Goal: Information Seeking & Learning: Learn about a topic

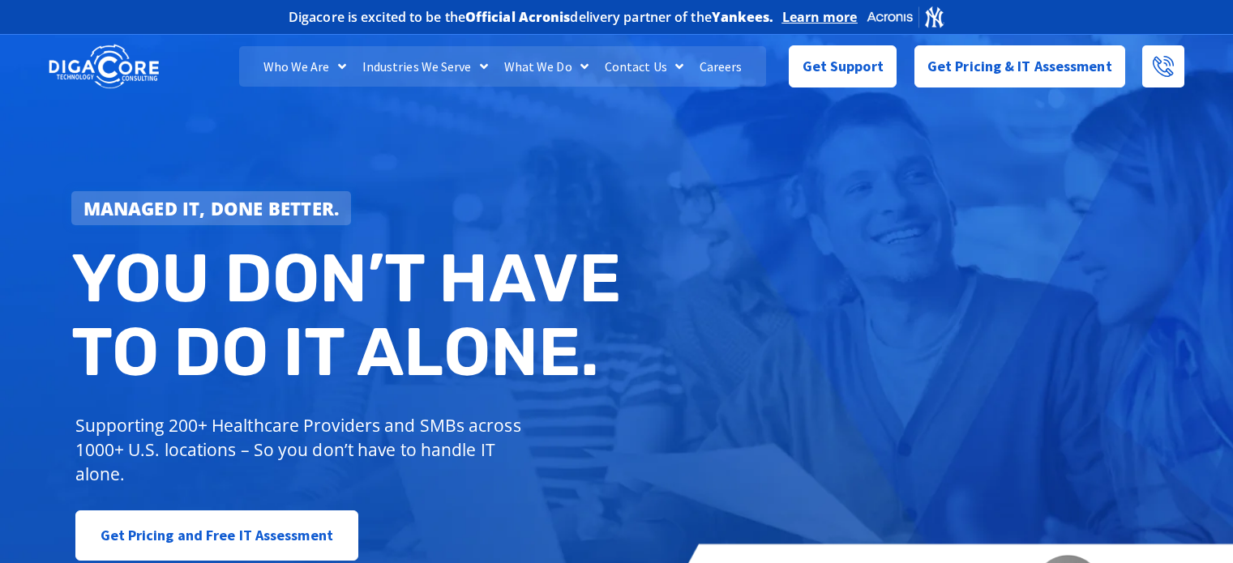
scroll to position [161, 0]
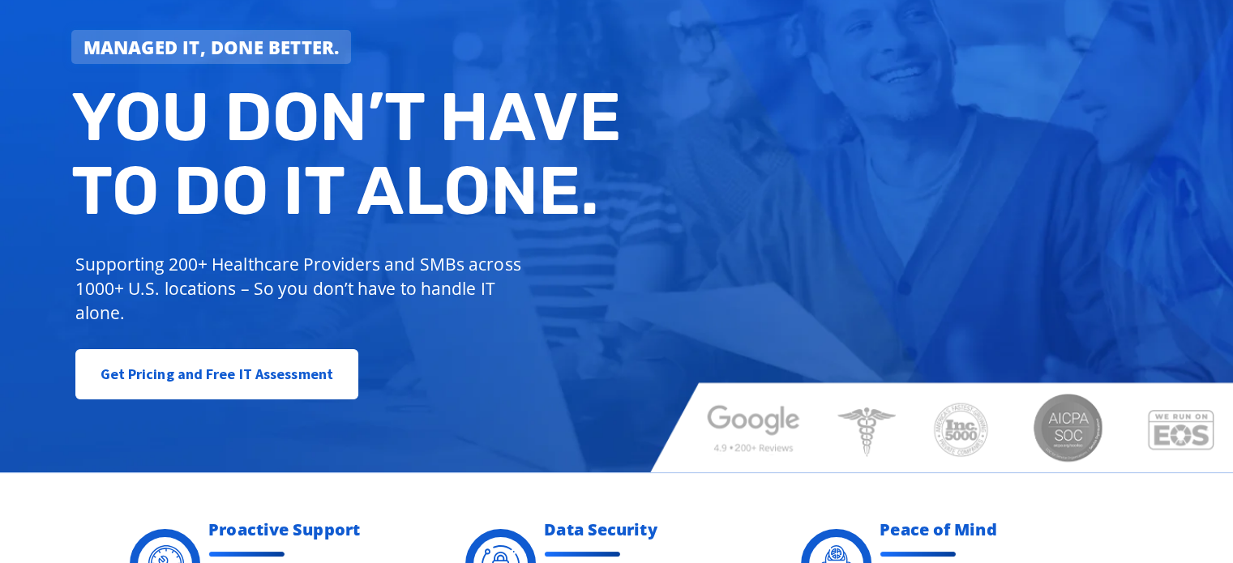
click at [534, 173] on h2 "You don’t have to do IT alone." at bounding box center [350, 154] width 558 height 148
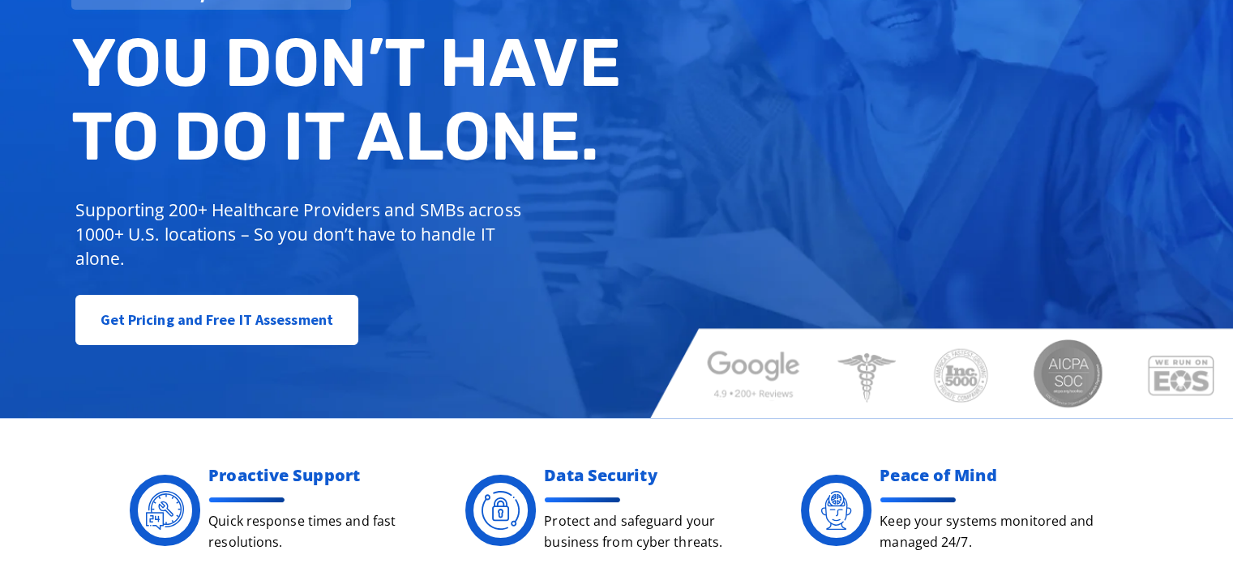
scroll to position [0, 0]
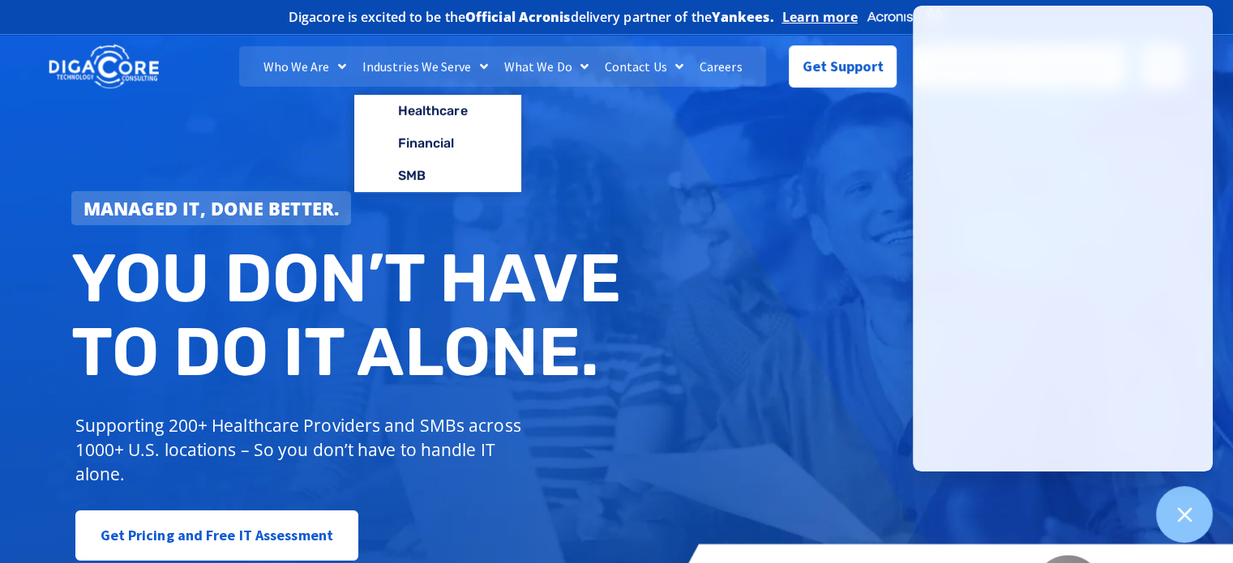
click at [409, 60] on link "Industries We Serve" at bounding box center [425, 66] width 142 height 41
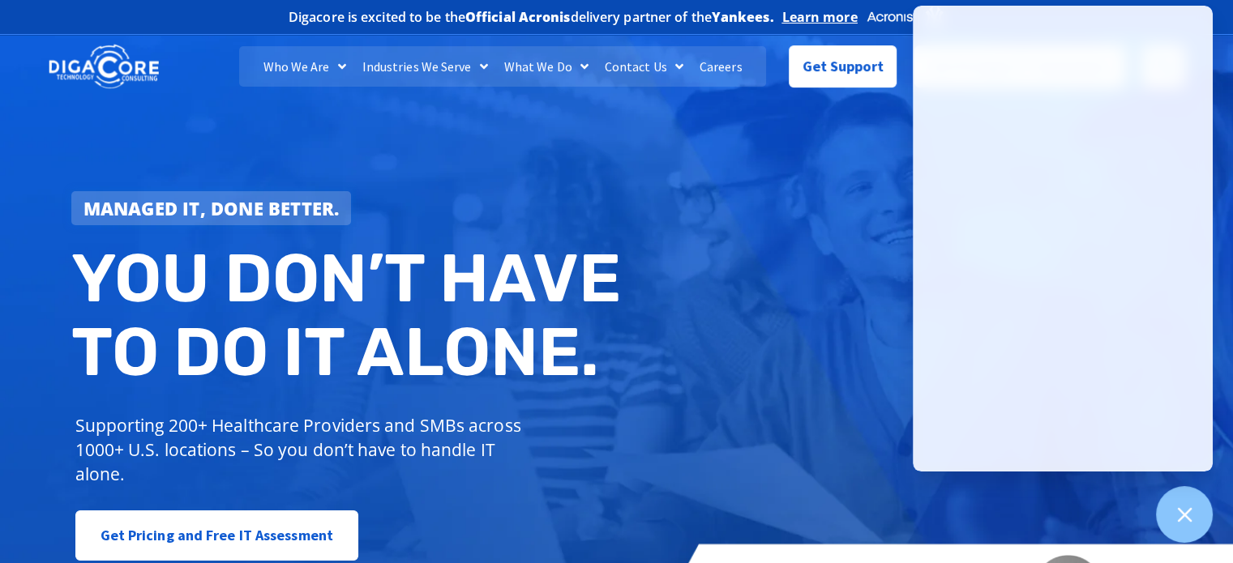
click at [428, 69] on link "Industries We Serve" at bounding box center [425, 66] width 142 height 41
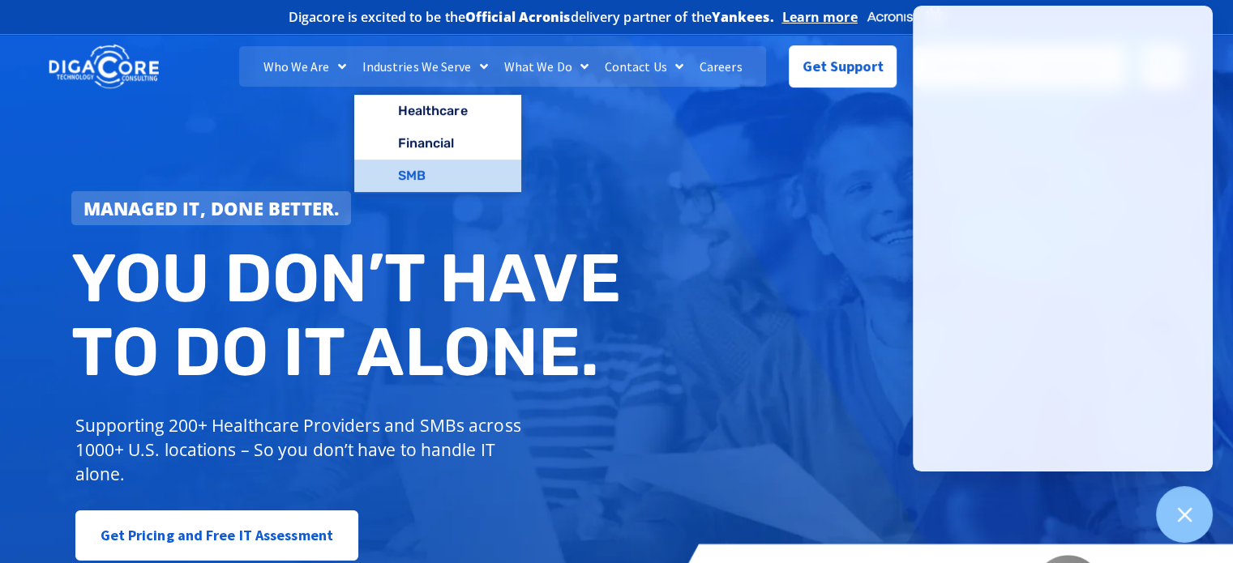
click at [429, 172] on link "SMB" at bounding box center [437, 176] width 167 height 32
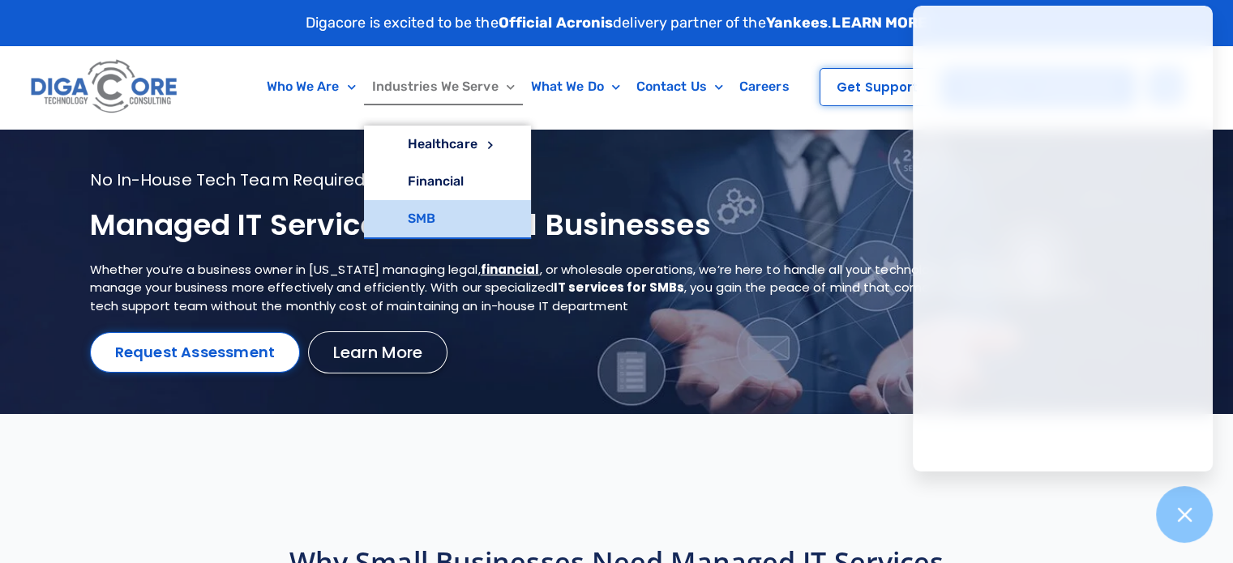
click at [462, 91] on link "Industries We Serve" at bounding box center [443, 86] width 159 height 37
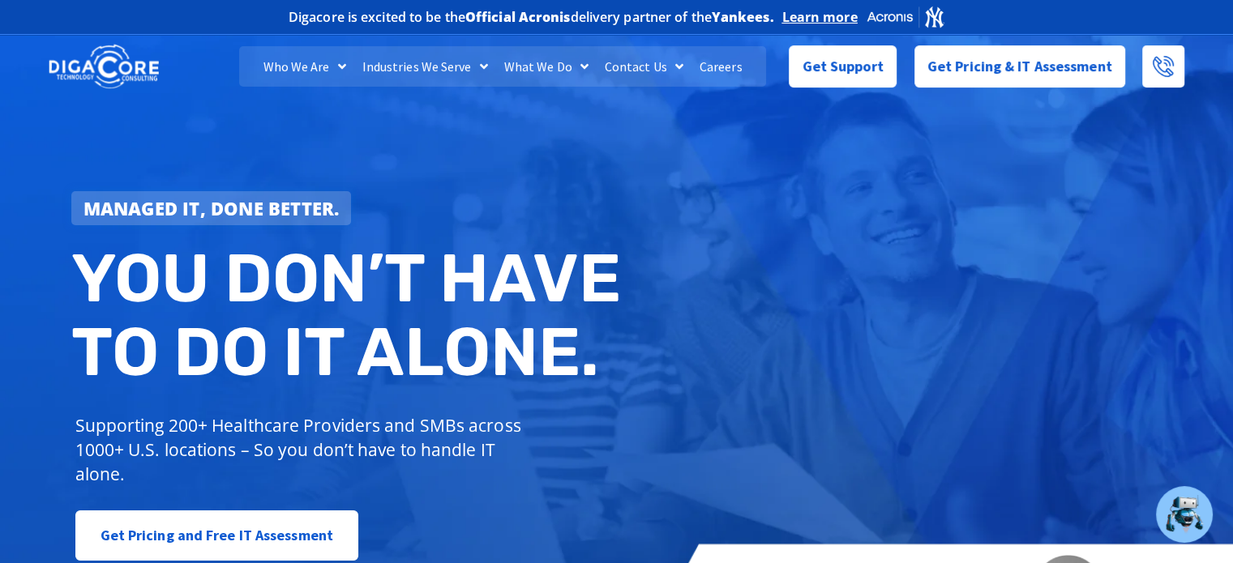
click at [465, 61] on link "Industries We Serve" at bounding box center [425, 66] width 142 height 41
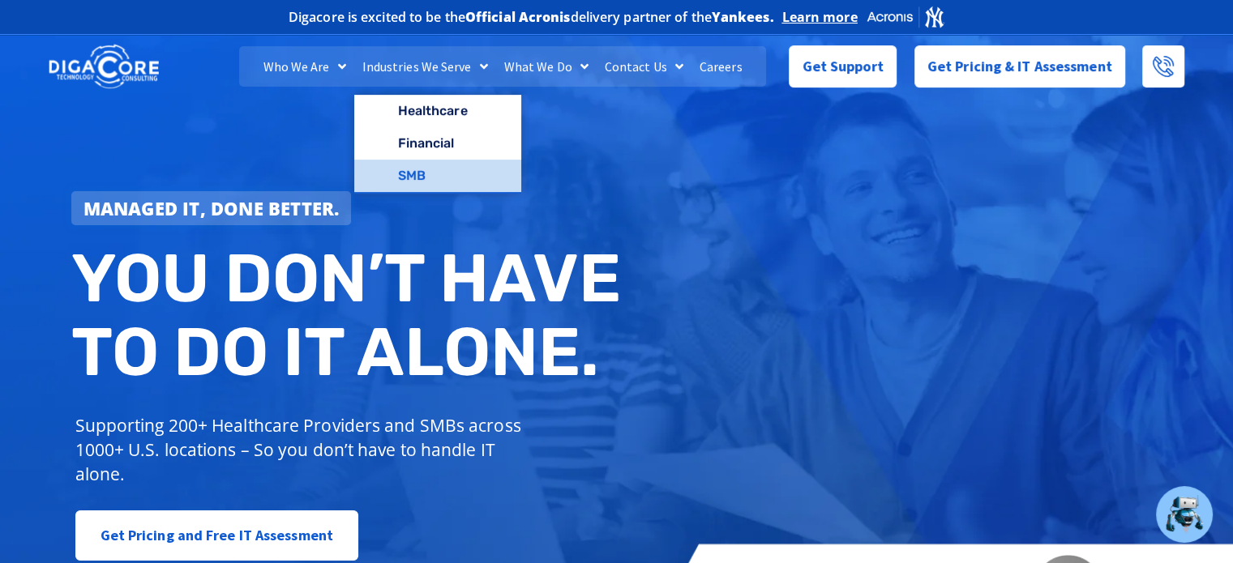
click at [438, 170] on link "SMB" at bounding box center [437, 176] width 167 height 32
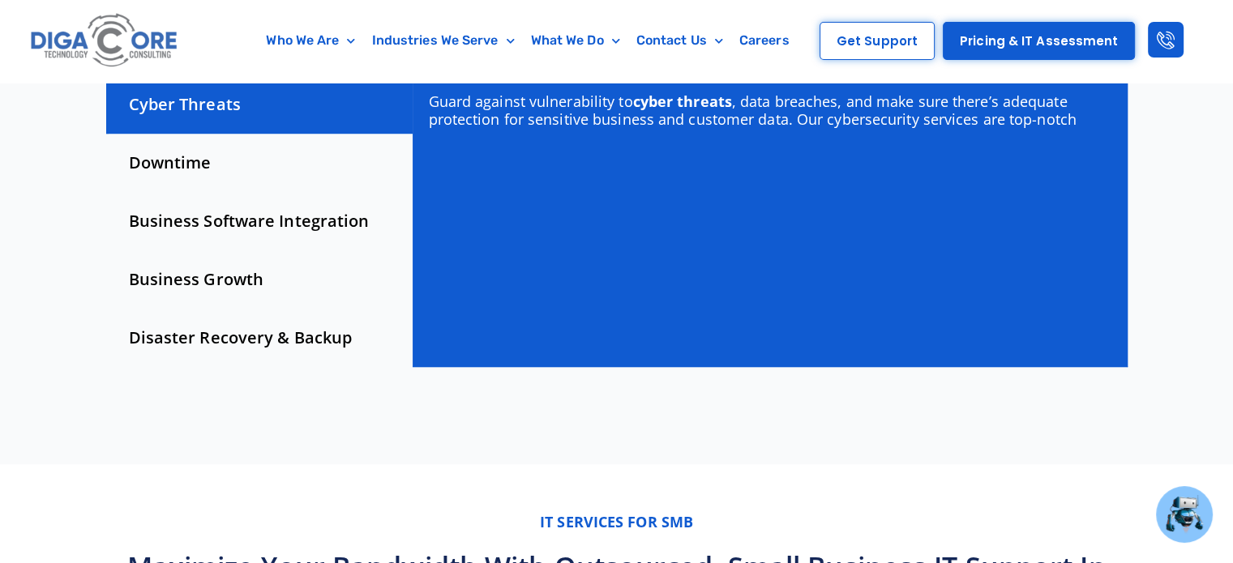
scroll to position [567, 0]
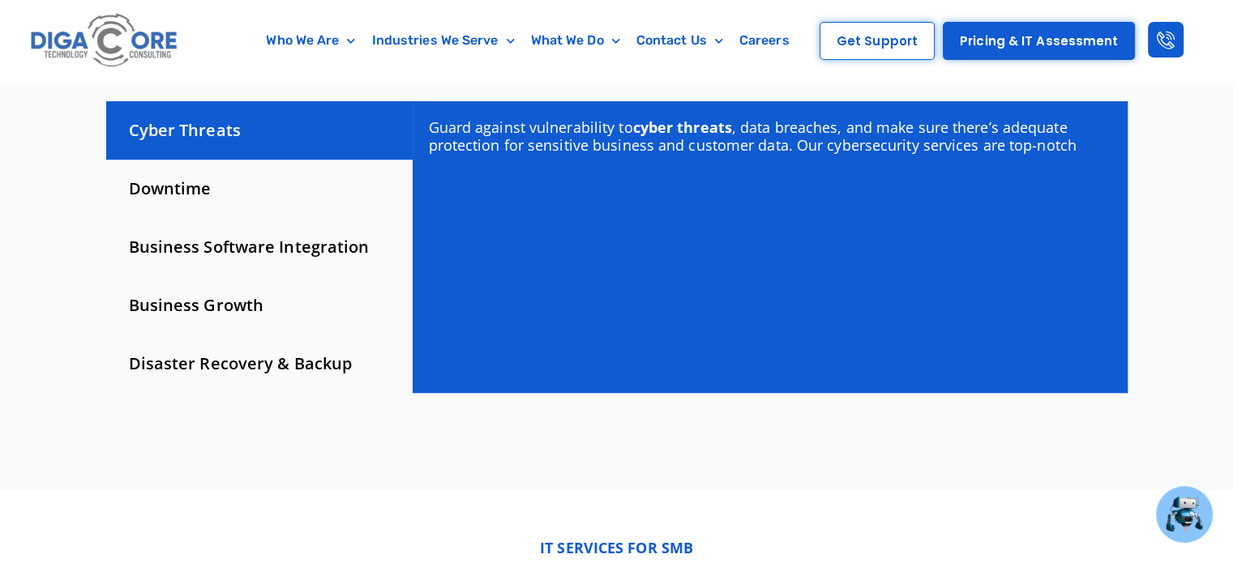
click at [265, 182] on div "Downtime" at bounding box center [259, 189] width 306 height 58
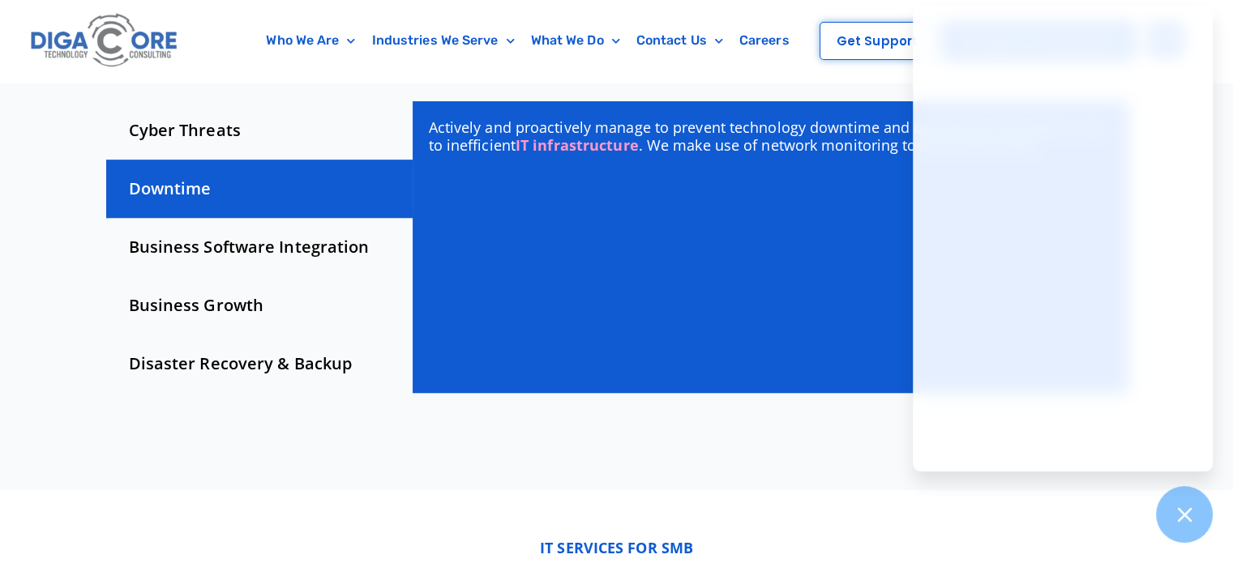
click at [285, 250] on div "Business Software Integration" at bounding box center [259, 247] width 306 height 58
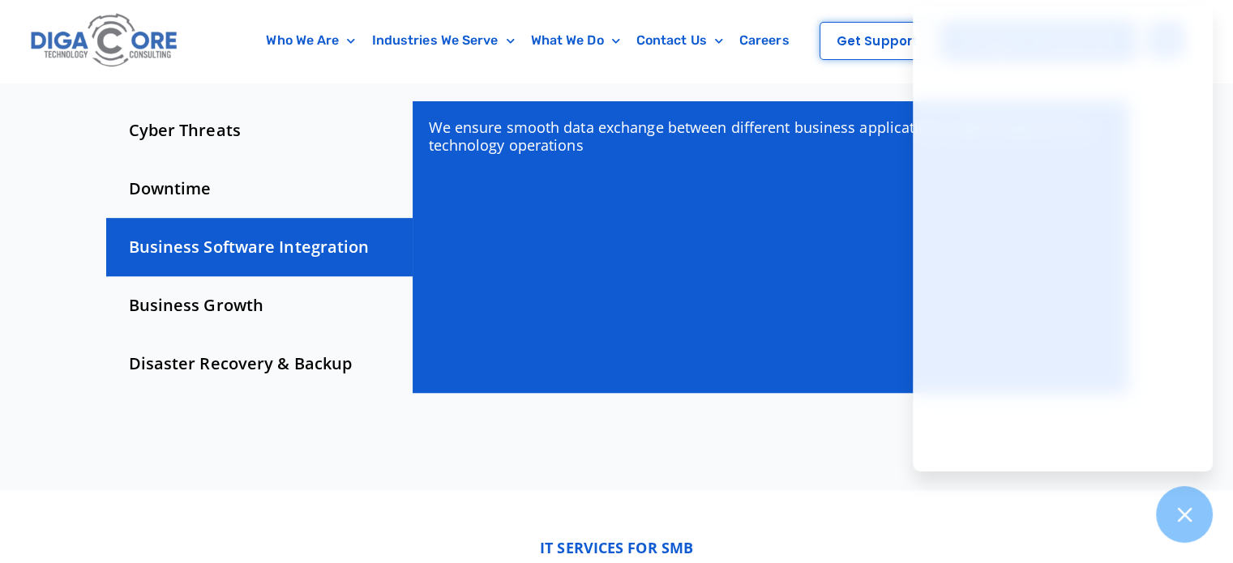
click at [292, 306] on div "Business Growth" at bounding box center [259, 305] width 306 height 58
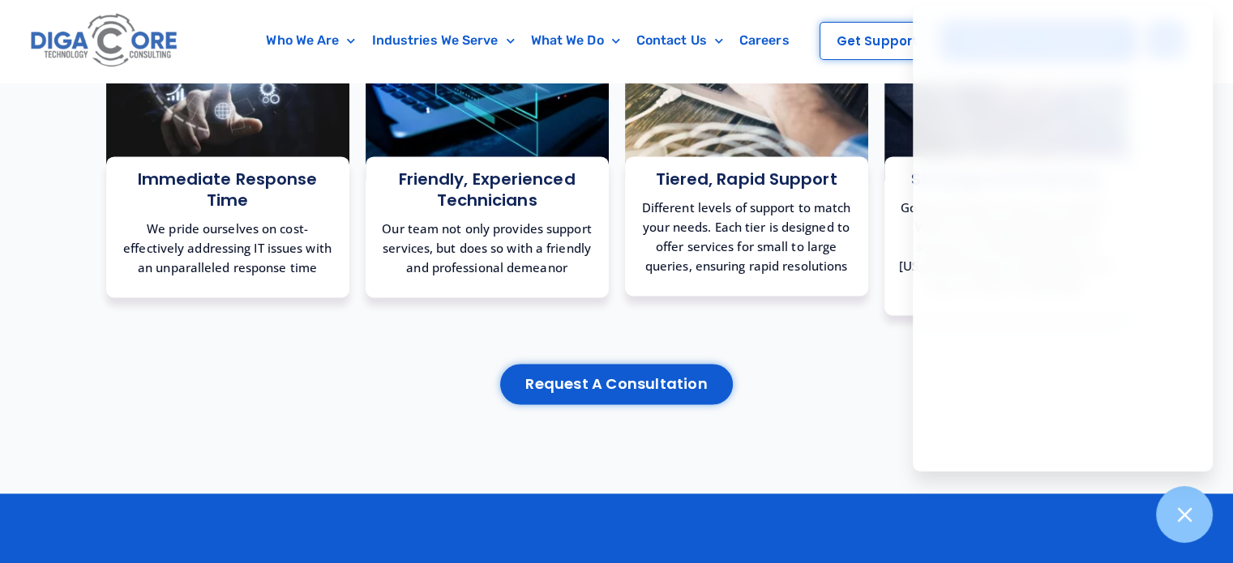
scroll to position [2350, 0]
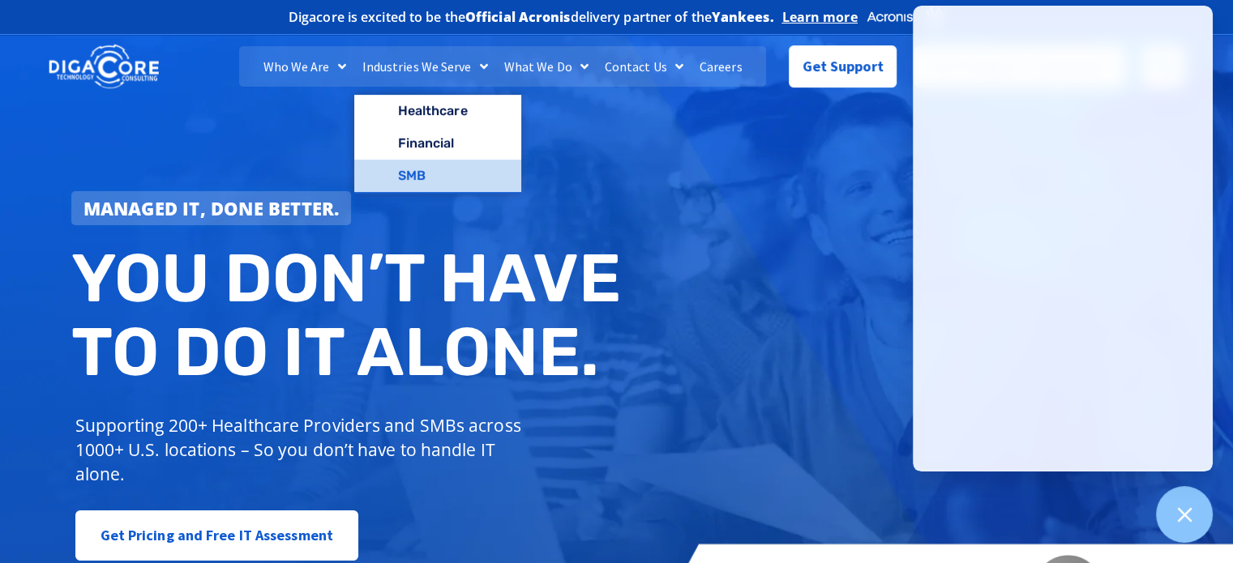
click at [421, 173] on link "SMB" at bounding box center [437, 176] width 167 height 32
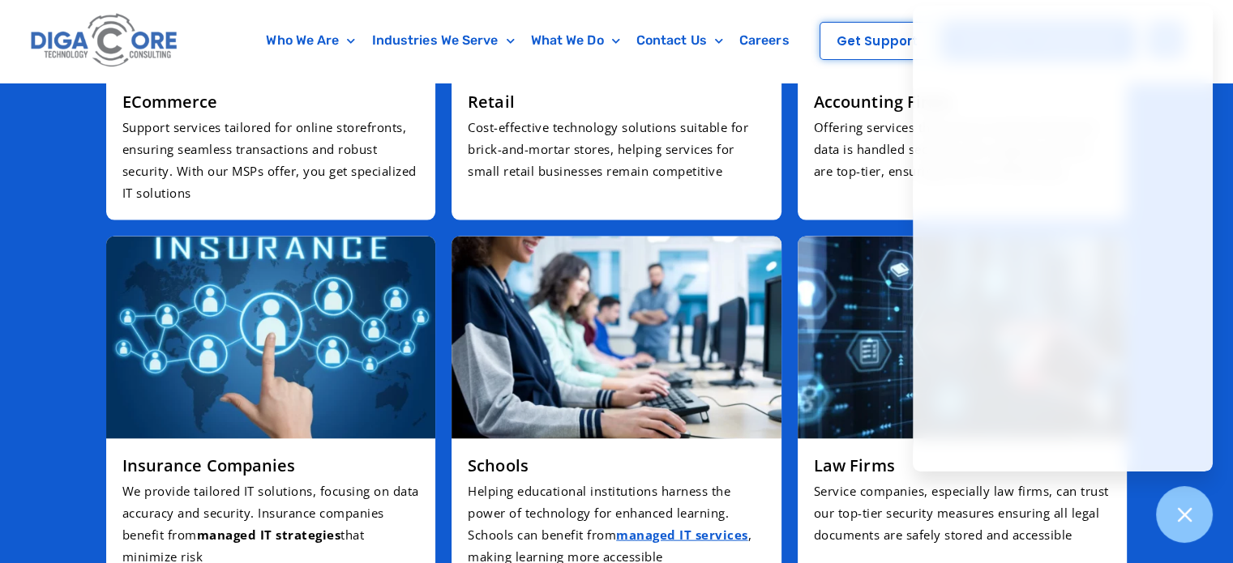
scroll to position [3080, 0]
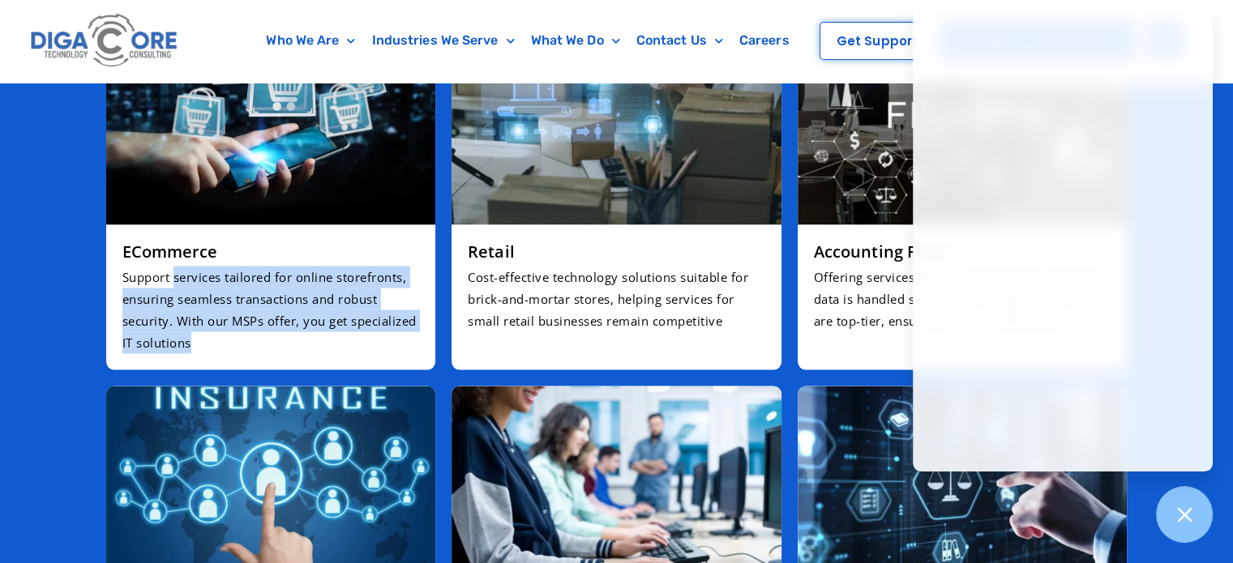
drag, startPoint x: 172, startPoint y: 229, endPoint x: 383, endPoint y: 294, distance: 220.7
click at [384, 294] on p "Support services tailored for online storefronts, ensuring seamless transaction…" at bounding box center [270, 310] width 297 height 88
click at [375, 284] on p "Support services tailored for online storefronts, ensuring seamless transaction…" at bounding box center [270, 310] width 297 height 88
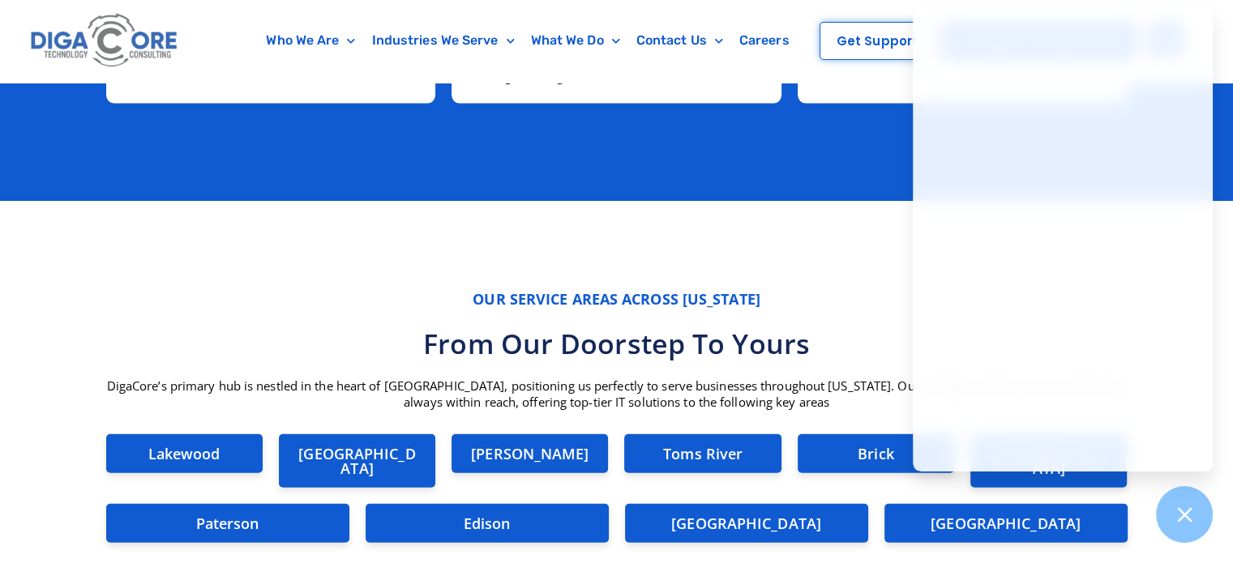
scroll to position [3728, 0]
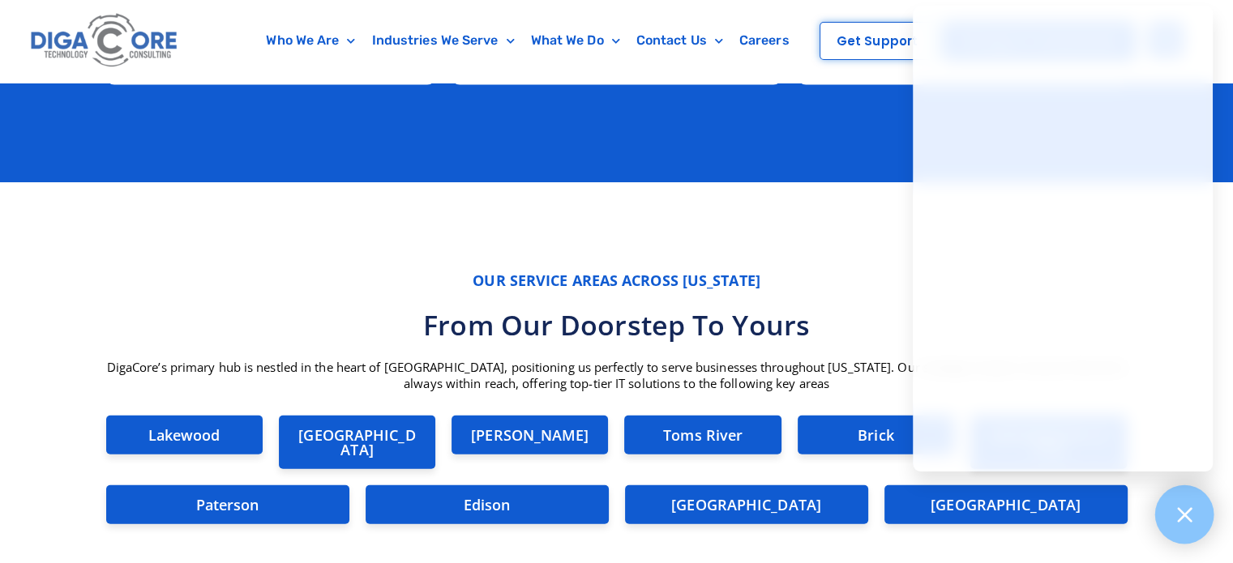
click at [1192, 518] on icon at bounding box center [1184, 514] width 21 height 21
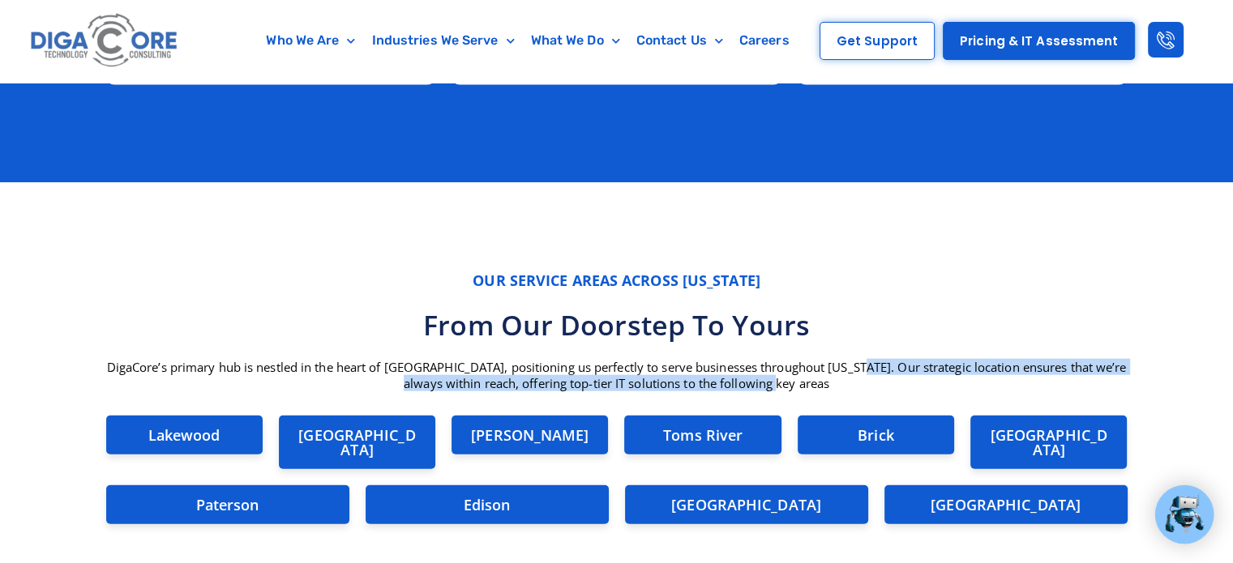
drag, startPoint x: 870, startPoint y: 317, endPoint x: 1073, endPoint y: 345, distance: 204.6
click at [1073, 359] on p "DigaCore’s primary hub is nestled in the heart of Lakewood, positioning us perf…" at bounding box center [616, 375] width 1037 height 32
click at [684, 359] on p "DigaCore’s primary hub is nestled in the heart of Lakewood, positioning us perf…" at bounding box center [616, 375] width 1037 height 32
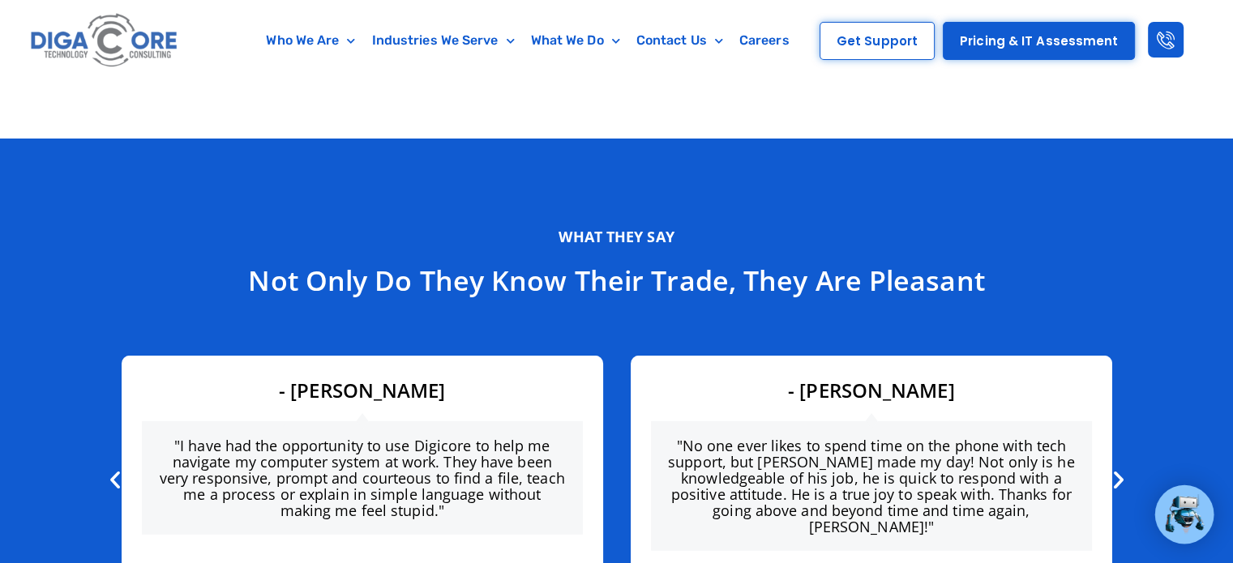
scroll to position [4214, 0]
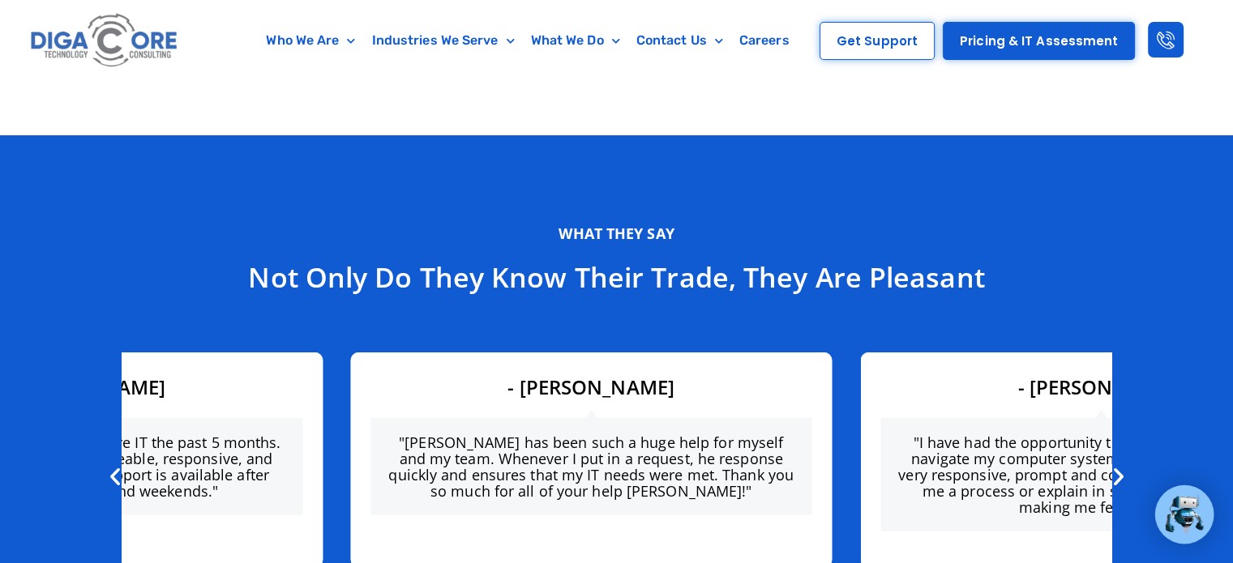
click at [0, 331] on section "What they say Not only do they know their trade, they are pleasant "I have had …" at bounding box center [616, 412] width 1233 height 554
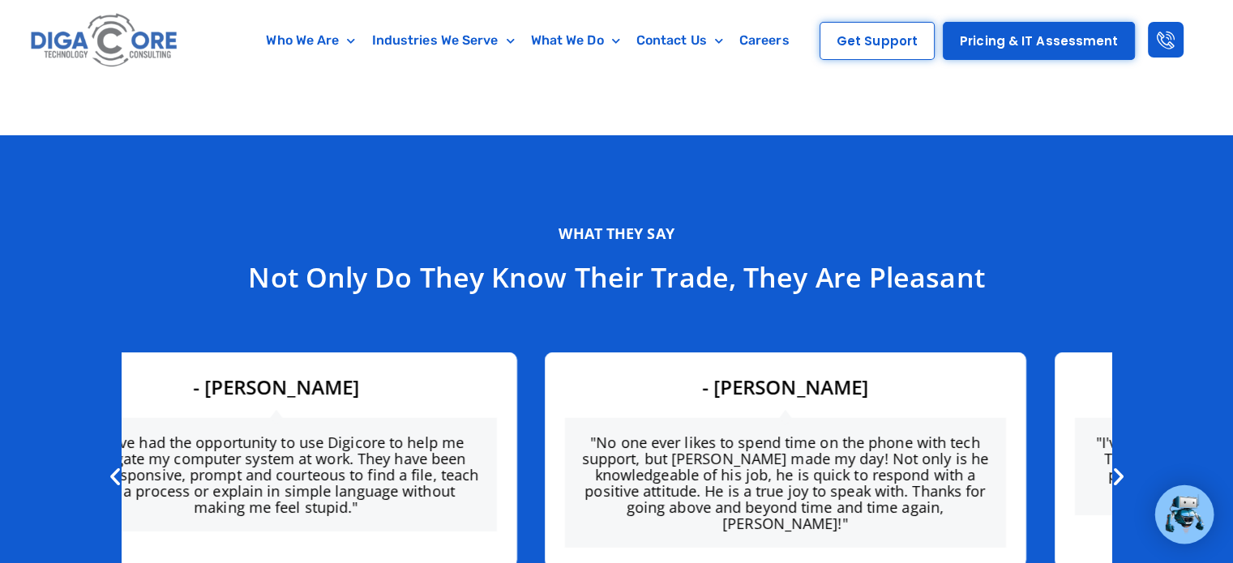
click at [0, 395] on section "What they say Not only do they know their trade, they are pleasant "I have had …" at bounding box center [616, 412] width 1233 height 554
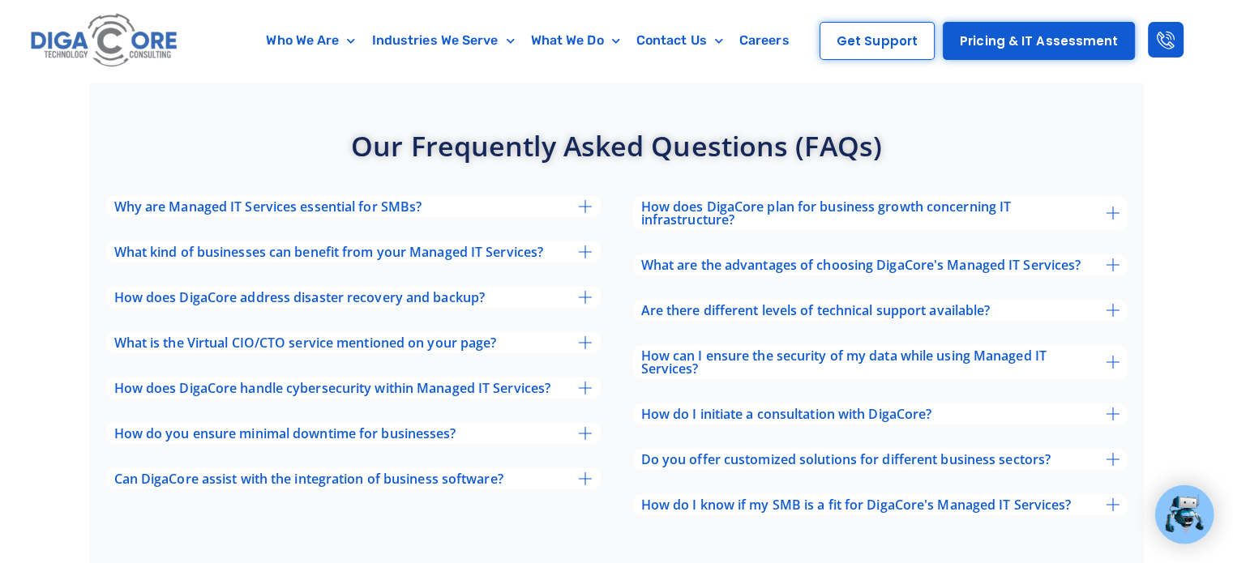
scroll to position [4701, 0]
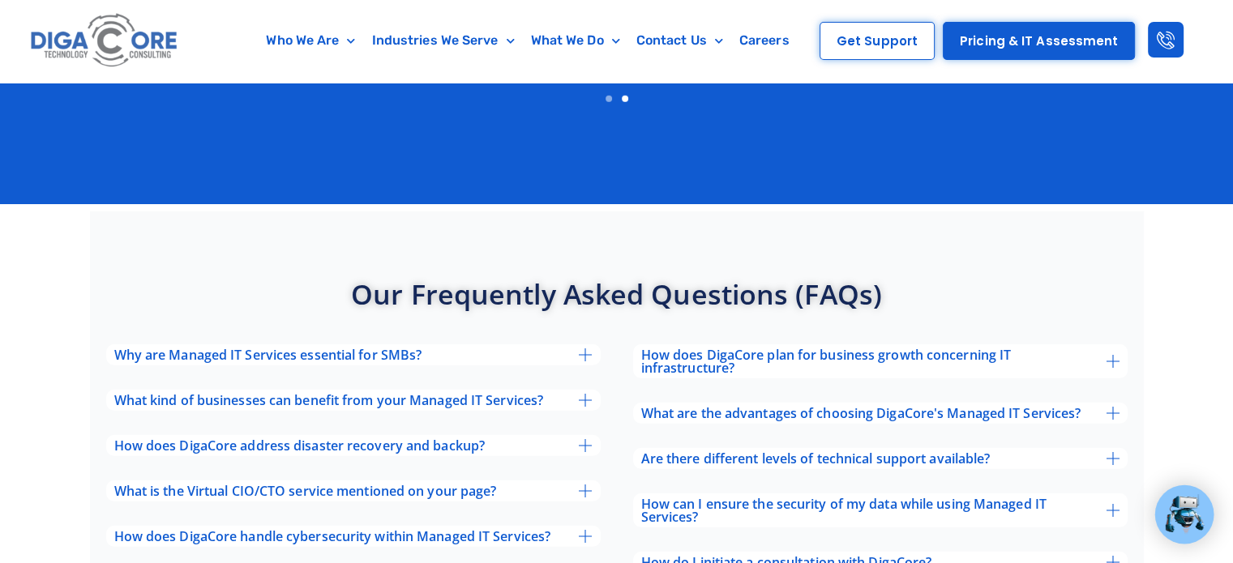
drag, startPoint x: 755, startPoint y: 173, endPoint x: 752, endPoint y: 184, distance: 11.0
click at [755, 212] on div "Our frequently asked questions (FAQs)​ Why are Managed IT Services essential fo…" at bounding box center [617, 478] width 1054 height 533
click at [721, 348] on span "How does DigaCore plan for business growth concerning IT infrastructure?" at bounding box center [873, 361] width 465 height 26
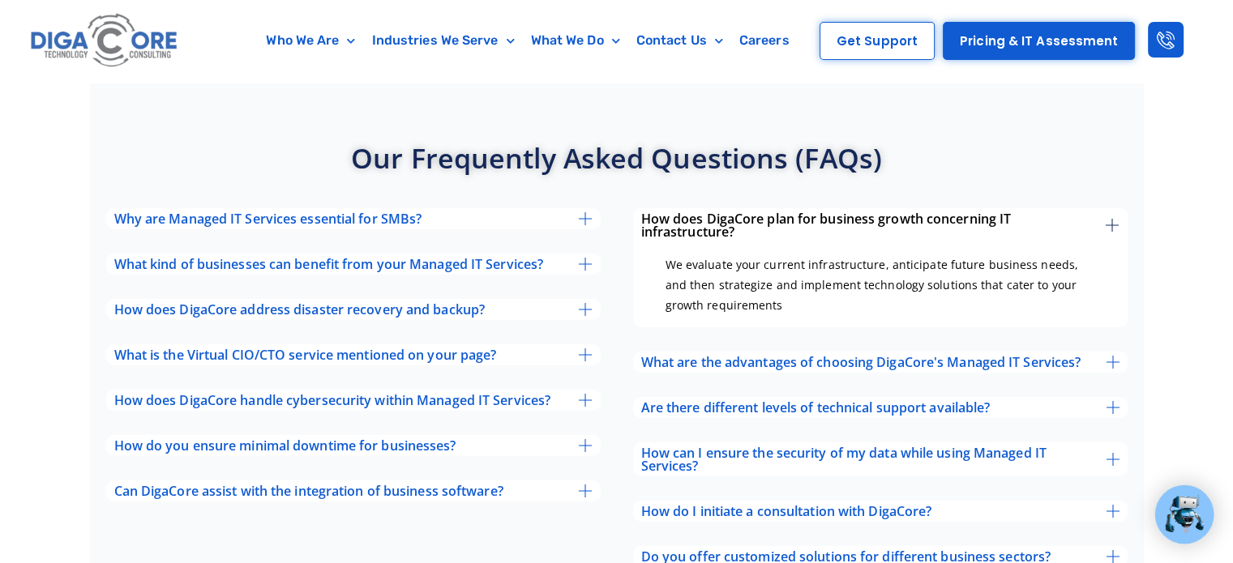
scroll to position [4944, 0]
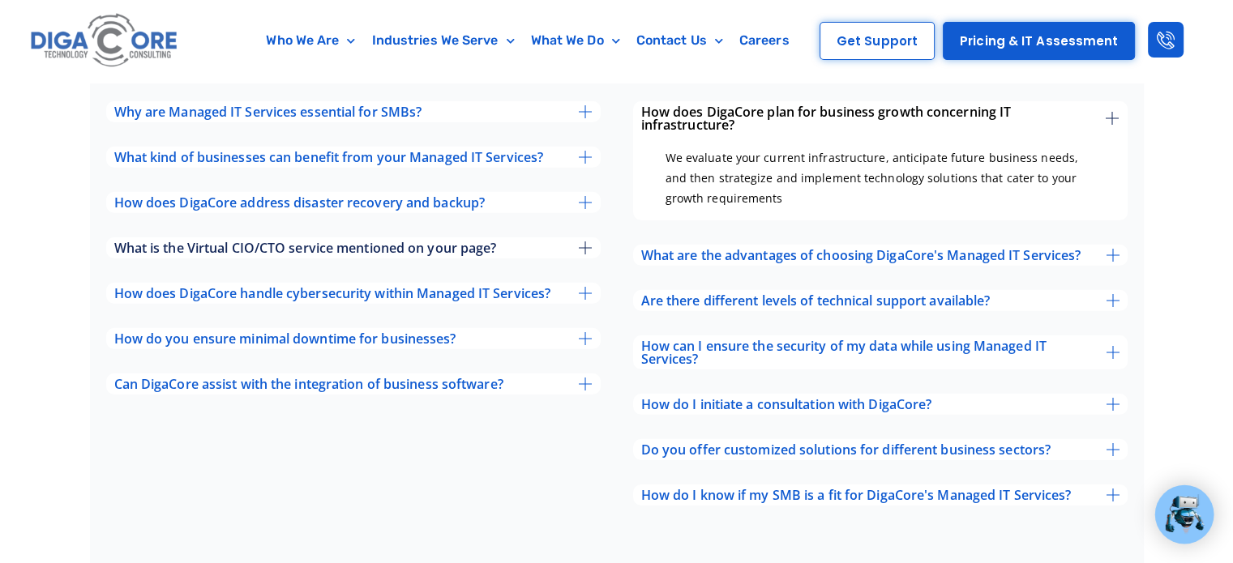
click at [207, 242] on span "What is the Virtual CIO/CTO service mentioned on your page?" at bounding box center [305, 248] width 383 height 13
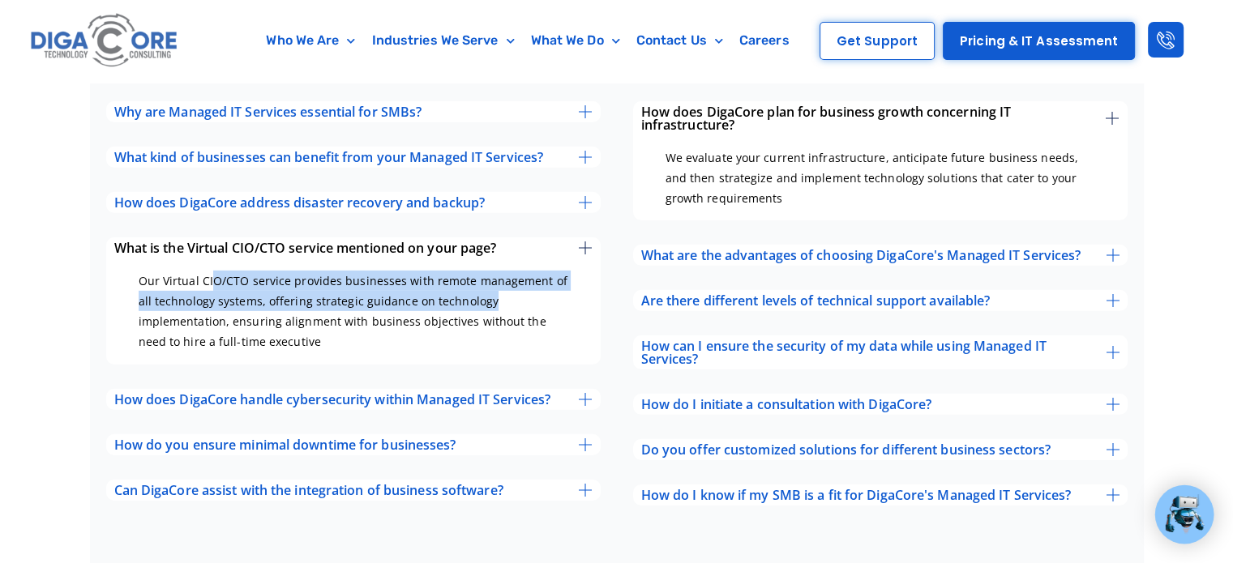
drag, startPoint x: 211, startPoint y: 207, endPoint x: 519, endPoint y: 225, distance: 308.5
click at [519, 271] on p "Our Virtual CIO/CTO service provides businesses with remote management of all t…" at bounding box center [354, 312] width 430 height 82
click at [269, 271] on p "Our Virtual CIO/CTO service provides businesses with remote management of all t…" at bounding box center [354, 312] width 430 height 82
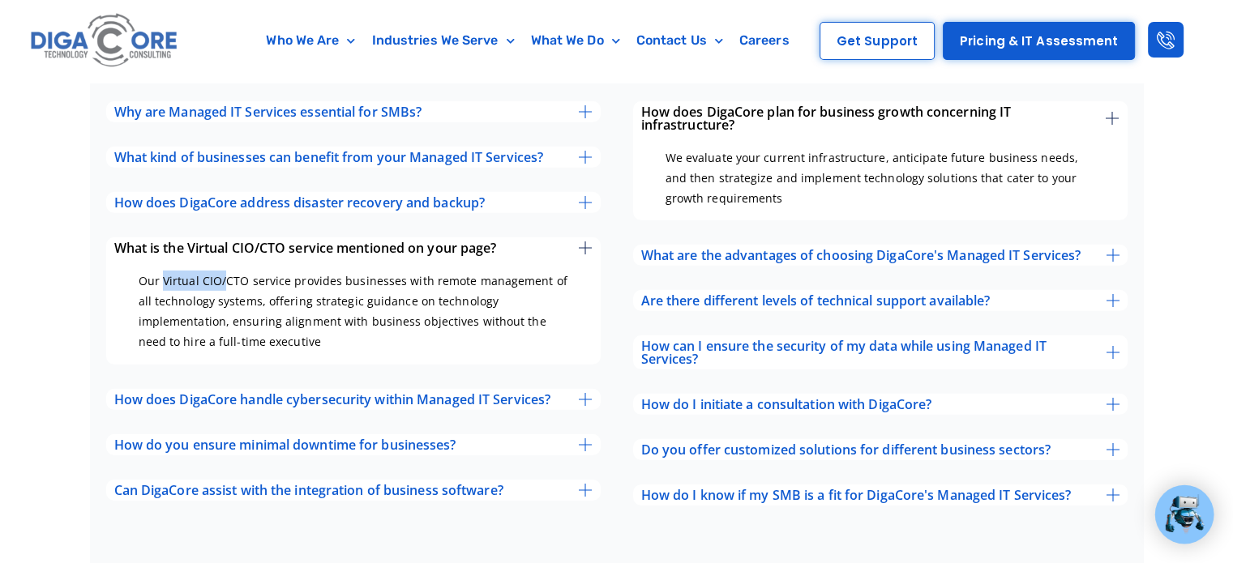
drag, startPoint x: 161, startPoint y: 207, endPoint x: 223, endPoint y: 213, distance: 61.9
click at [223, 271] on p "Our Virtual CIO/CTO service provides businesses with remote management of all t…" at bounding box center [354, 312] width 430 height 82
click at [246, 271] on p "Our Virtual CIO/CTO service provides businesses with remote management of all t…" at bounding box center [354, 312] width 430 height 82
drag, startPoint x: 292, startPoint y: 208, endPoint x: 241, endPoint y: 207, distance: 51.1
click at [243, 271] on p "Our Virtual CIO/CTO service provides businesses with remote management of all t…" at bounding box center [354, 312] width 430 height 82
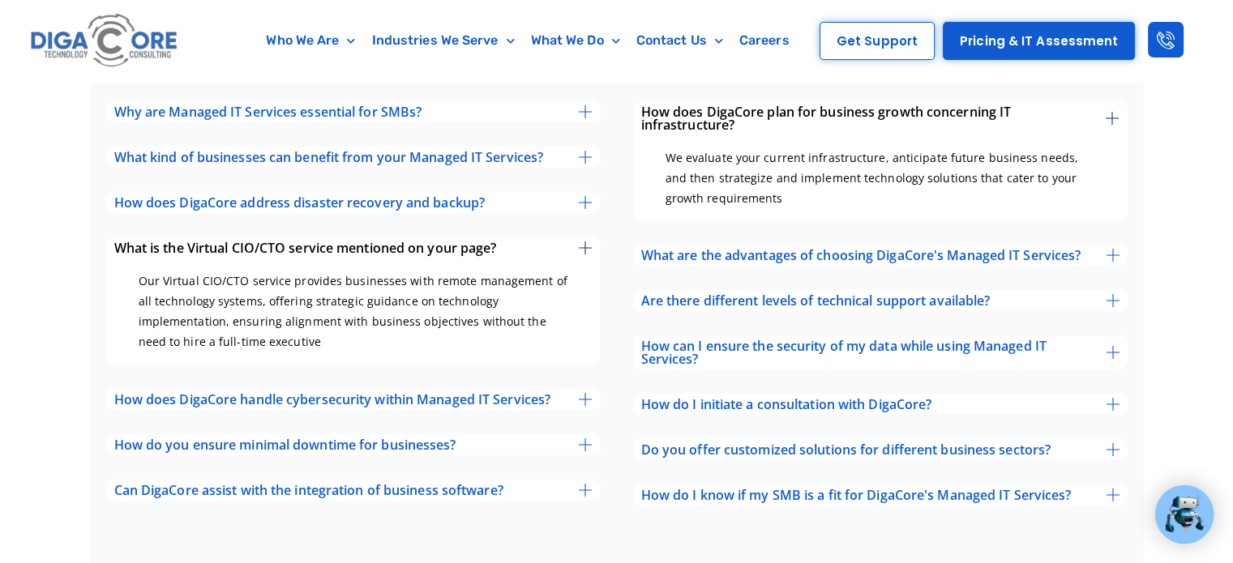
drag, startPoint x: 244, startPoint y: 222, endPoint x: 263, endPoint y: 224, distance: 18.7
click at [246, 271] on p "Our Virtual CIO/CTO service provides businesses with remote management of all t…" at bounding box center [354, 312] width 430 height 82
drag, startPoint x: 336, startPoint y: 233, endPoint x: 452, endPoint y: 231, distance: 115.9
click at [452, 271] on p "Our Virtual CIO/CTO service provides businesses with remote management of all t…" at bounding box center [354, 312] width 430 height 82
click at [274, 271] on p "Our Virtual CIO/CTO service provides businesses with remote management of all t…" at bounding box center [354, 312] width 430 height 82
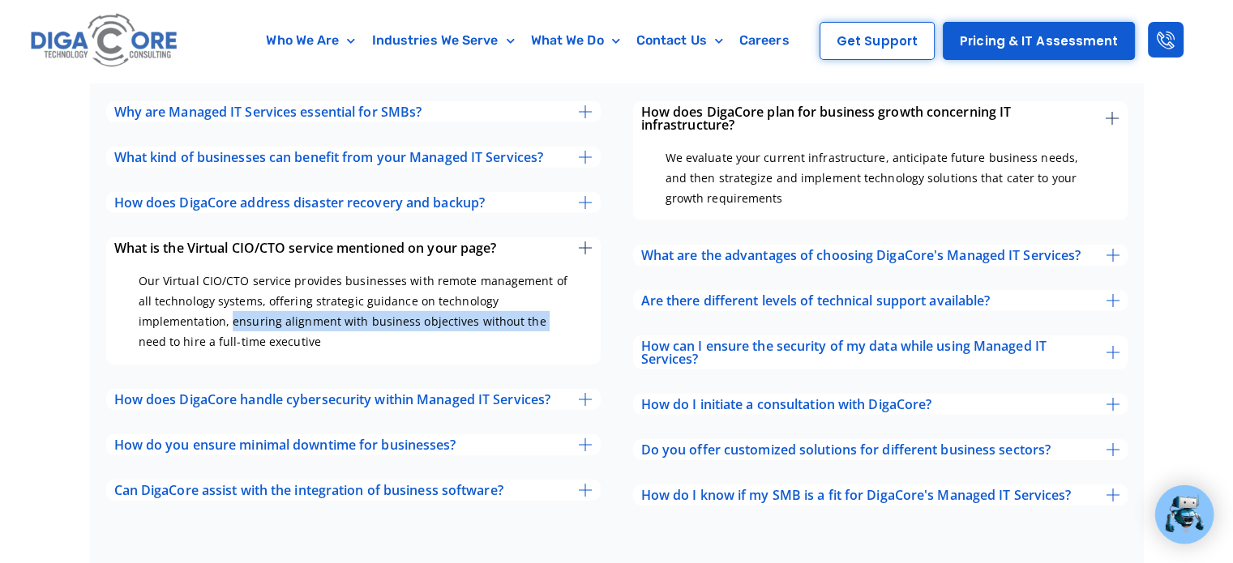
drag, startPoint x: 245, startPoint y: 249, endPoint x: 535, endPoint y: 246, distance: 290.2
click at [535, 271] on p "Our Virtual CIO/CTO service provides businesses with remote management of all t…" at bounding box center [354, 312] width 430 height 82
click at [292, 271] on p "Our Virtual CIO/CTO service provides businesses with remote management of all t…" at bounding box center [354, 312] width 430 height 82
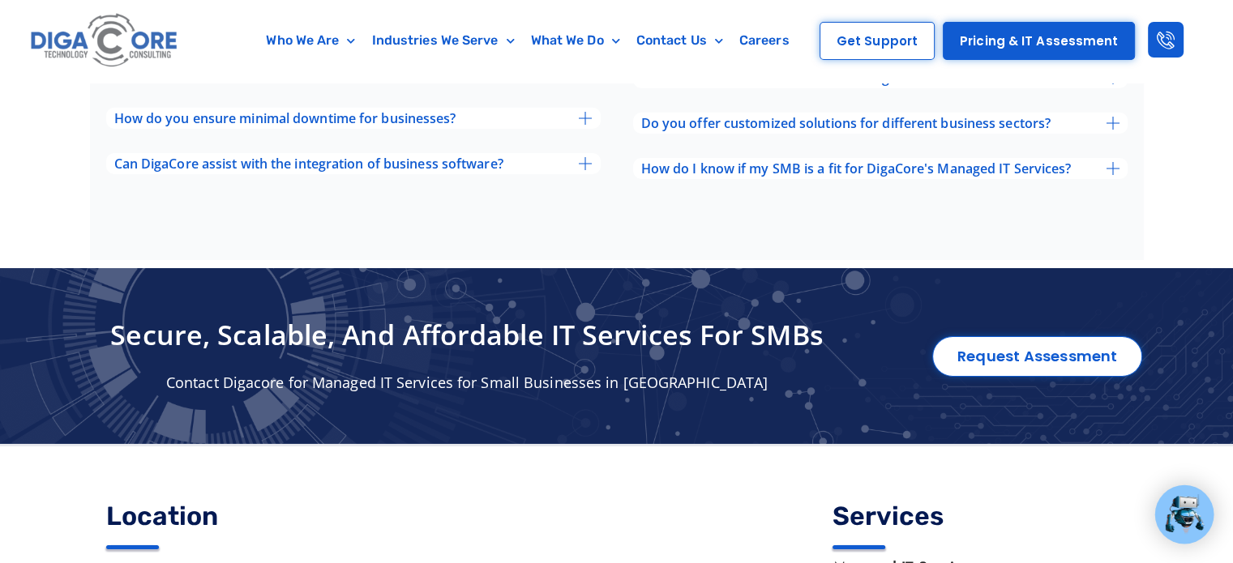
scroll to position [5447, 0]
